Goal: Task Accomplishment & Management: Use online tool/utility

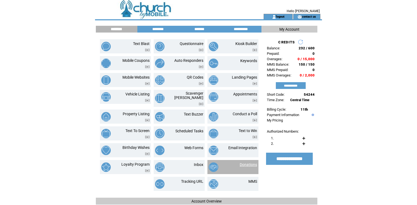
click at [250, 167] on link "Donations" at bounding box center [248, 165] width 17 height 4
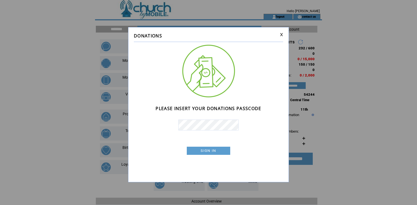
click at [0, 0] on link "SIGN IN" at bounding box center [0, 0] width 0 height 0
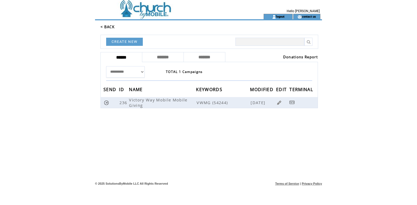
click at [291, 60] on link "Donations Report" at bounding box center [300, 57] width 35 height 5
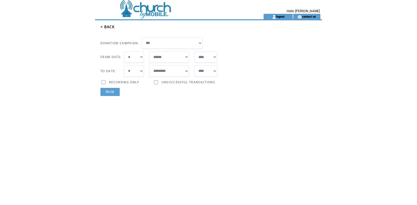
select select "*"
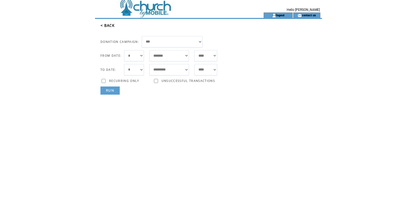
select select "***"
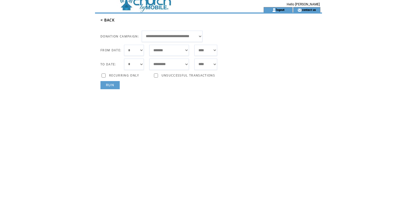
scroll to position [9, 0]
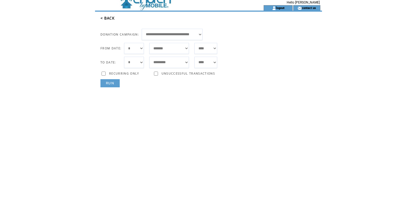
click at [113, 87] on link "RUN" at bounding box center [110, 83] width 19 height 8
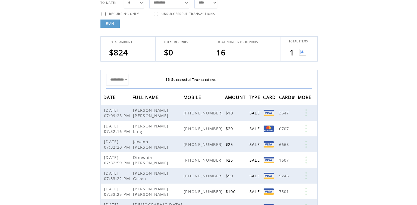
scroll to position [69, 0]
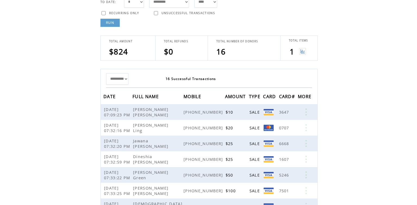
click at [304, 55] on img at bounding box center [302, 51] width 7 height 7
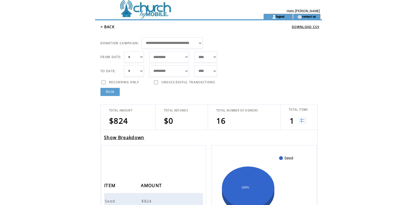
click at [115, 29] on link "< BACK" at bounding box center [108, 26] width 14 height 5
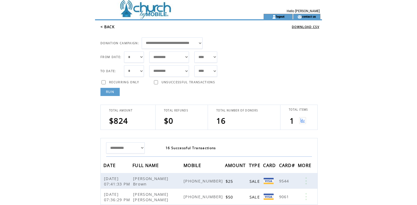
click at [304, 124] on img at bounding box center [302, 120] width 7 height 7
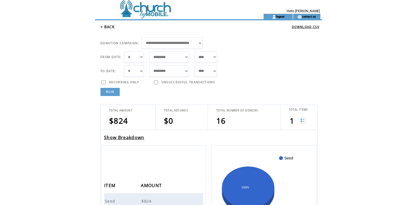
click at [318, 46] on td "**********" at bounding box center [212, 42] width 222 height 14
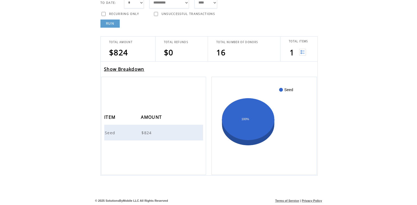
scroll to position [55, 0]
